Goal: Navigation & Orientation: Find specific page/section

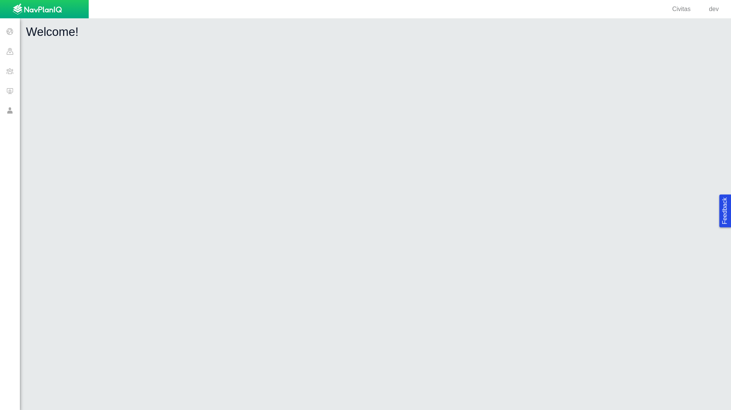
click at [285, 219] on div "Welcome!" at bounding box center [375, 214] width 711 height 392
click at [311, 123] on div "Welcome!" at bounding box center [375, 214] width 711 height 392
click at [10, 54] on span at bounding box center [10, 51] width 20 height 20
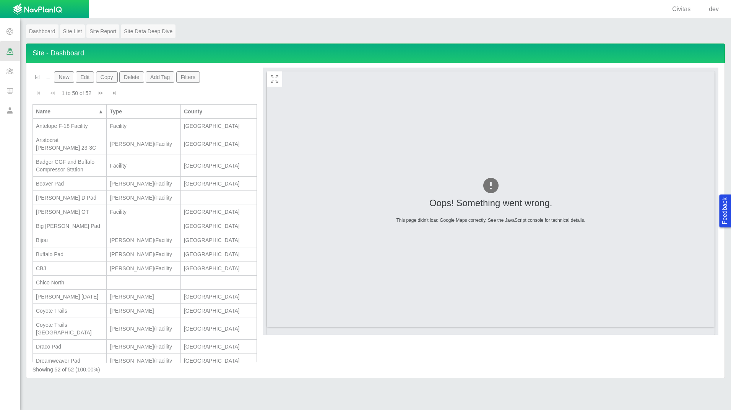
click at [8, 75] on span at bounding box center [10, 71] width 20 height 20
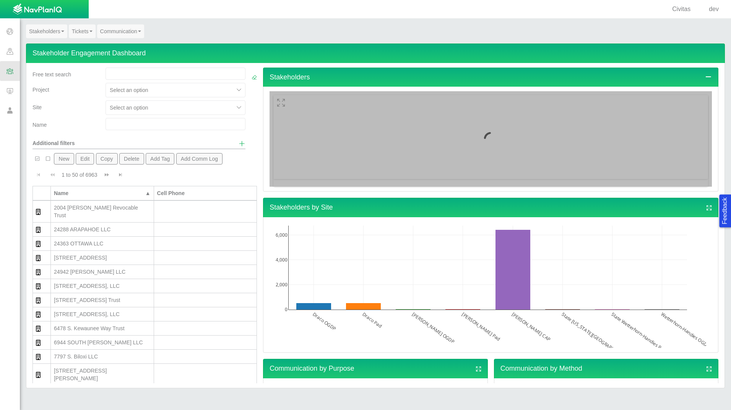
click at [7, 94] on span at bounding box center [10, 91] width 20 height 20
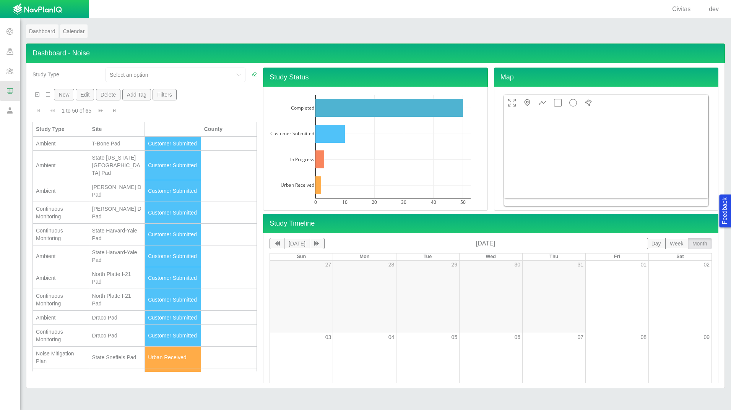
click at [8, 114] on span at bounding box center [10, 111] width 20 height 20
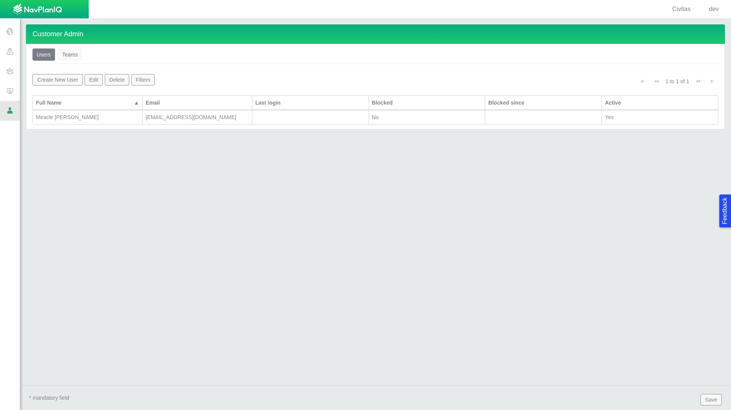
click at [10, 92] on span at bounding box center [10, 91] width 20 height 20
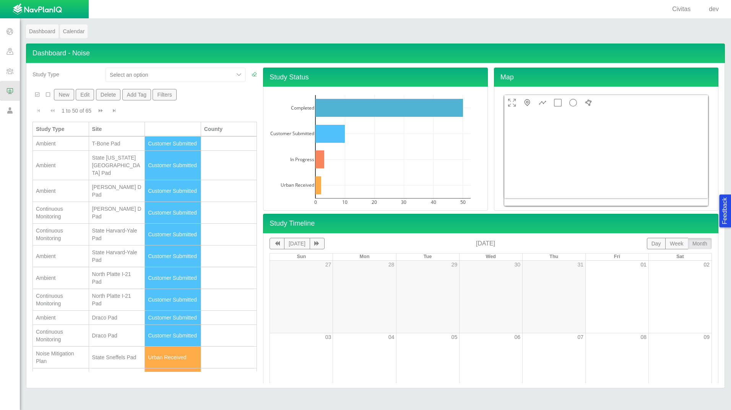
click at [718, 8] on span "dev" at bounding box center [714, 9] width 10 height 6
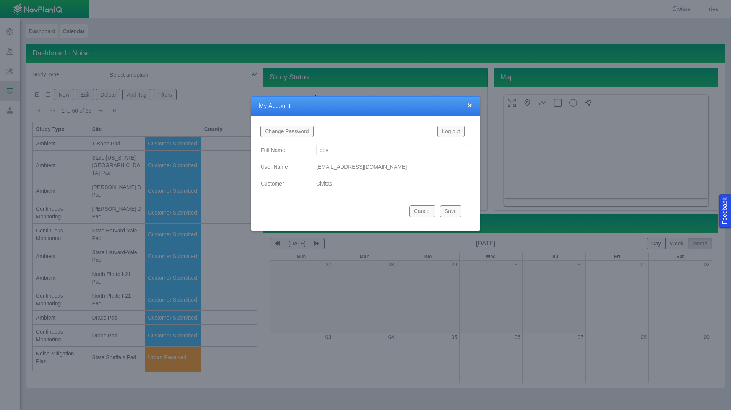
click at [471, 105] on button "×" at bounding box center [469, 105] width 5 height 8
